Goal: Information Seeking & Learning: Understand process/instructions

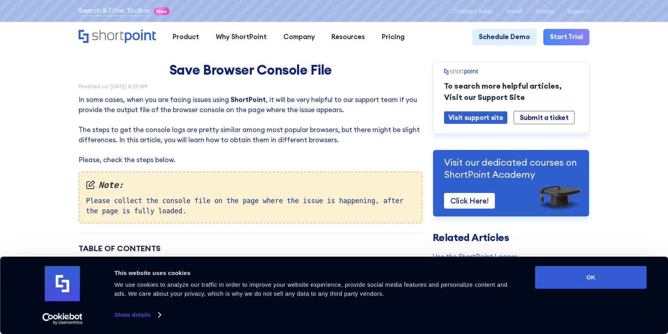
scroll to position [4, 0]
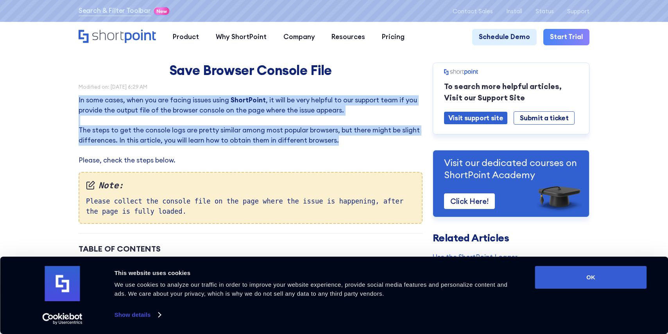
drag, startPoint x: 339, startPoint y: 145, endPoint x: 70, endPoint y: 96, distance: 273.1
click at [220, 114] on p "In some cases, when you are facing issues using ShortPoint , it will be very he…" at bounding box center [251, 130] width 344 height 70
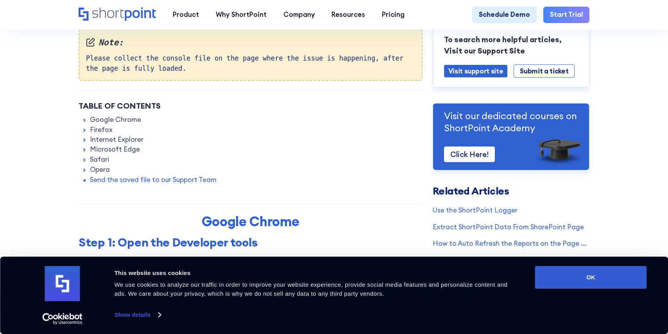
scroll to position [166, 0]
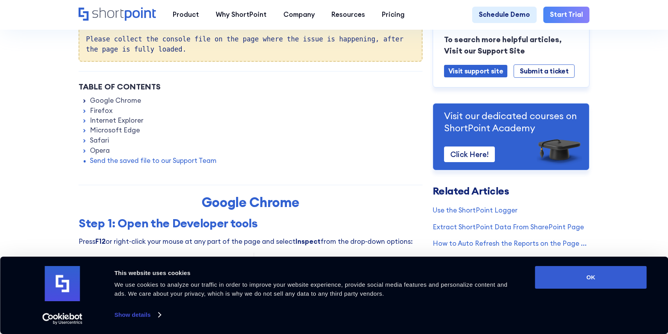
click at [83, 101] on icon at bounding box center [84, 101] width 7 height 7
click at [84, 104] on icon at bounding box center [84, 101] width 7 height 7
click at [121, 104] on link "Google Chrome" at bounding box center [115, 101] width 51 height 10
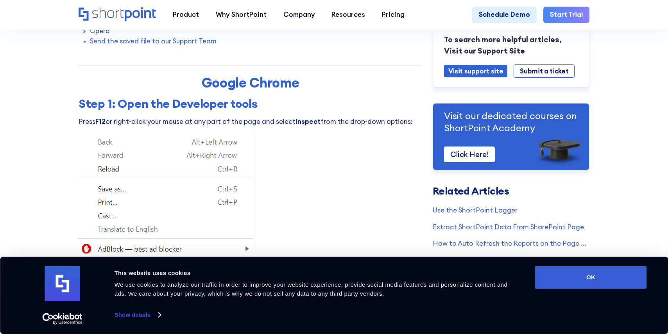
scroll to position [358, 0]
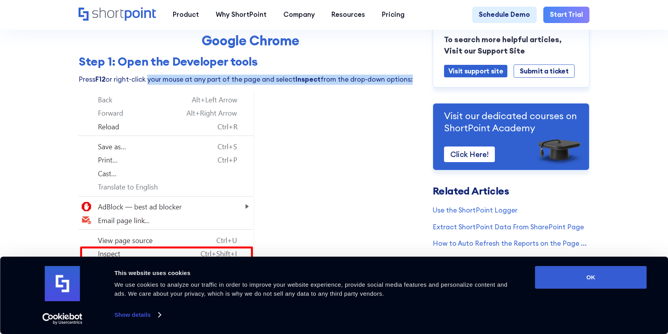
drag, startPoint x: 156, startPoint y: 84, endPoint x: 414, endPoint y: 83, distance: 257.4
click at [414, 83] on p "Press F12 or right-click your mouse at any part of the page and select Inspect …" at bounding box center [251, 80] width 344 height 10
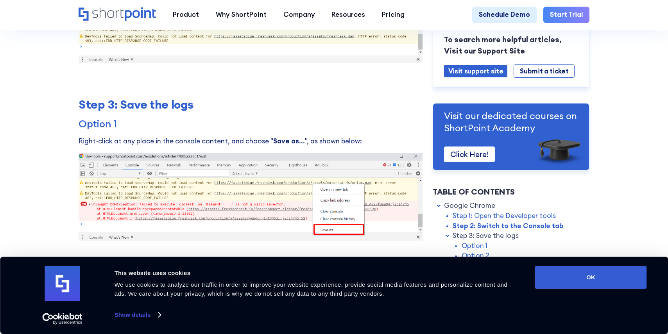
scroll to position [730, 0]
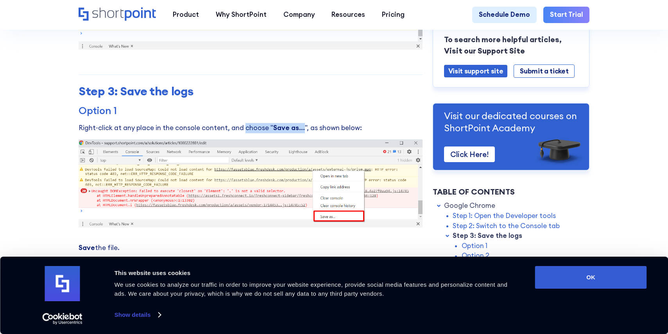
drag, startPoint x: 253, startPoint y: 134, endPoint x: 241, endPoint y: 133, distance: 12.5
click at [241, 133] on p "Right-click at any place in the console content, and choose " Save as... ", as …" at bounding box center [251, 128] width 344 height 10
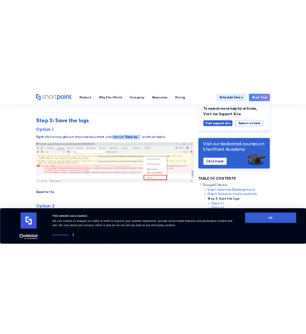
scroll to position [863, 0]
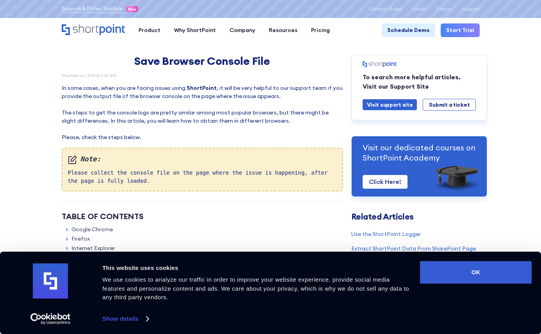
drag, startPoint x: 119, startPoint y: 75, endPoint x: 89, endPoint y: 77, distance: 29.3
click at [89, 77] on div "Modified on: [DATE] 6:29 AM" at bounding box center [203, 75] width 282 height 4
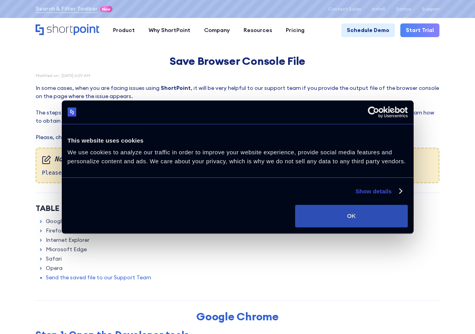
click at [305, 216] on button "OK" at bounding box center [351, 216] width 112 height 23
